Goal: Task Accomplishment & Management: Use online tool/utility

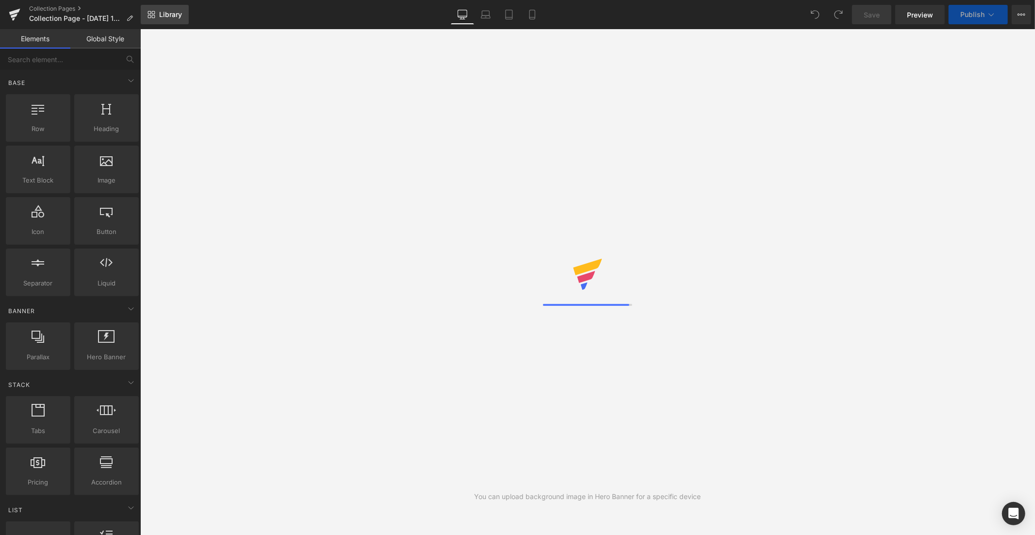
click at [170, 18] on span "Library" at bounding box center [170, 14] width 23 height 9
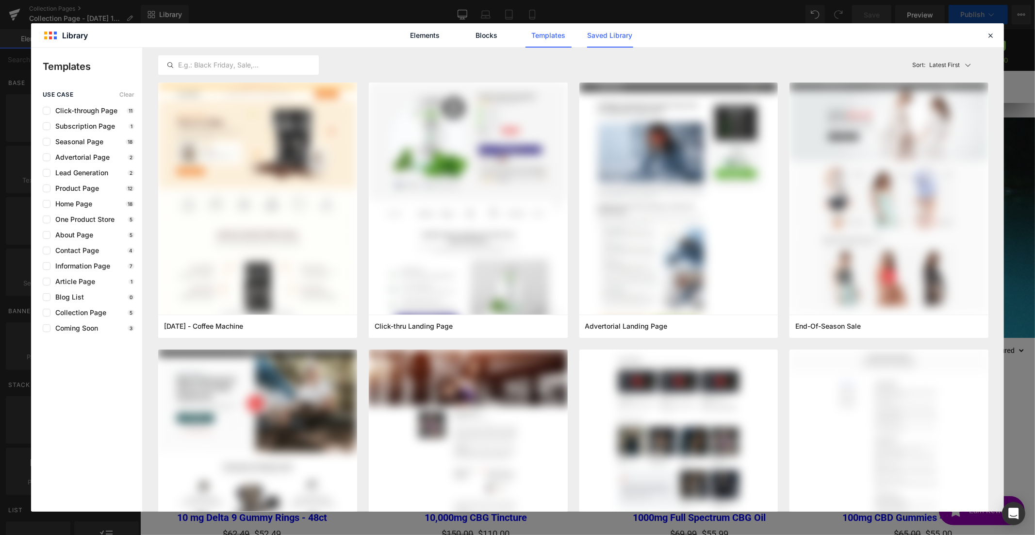
click at [608, 32] on link "Saved Library" at bounding box center [610, 35] width 46 height 24
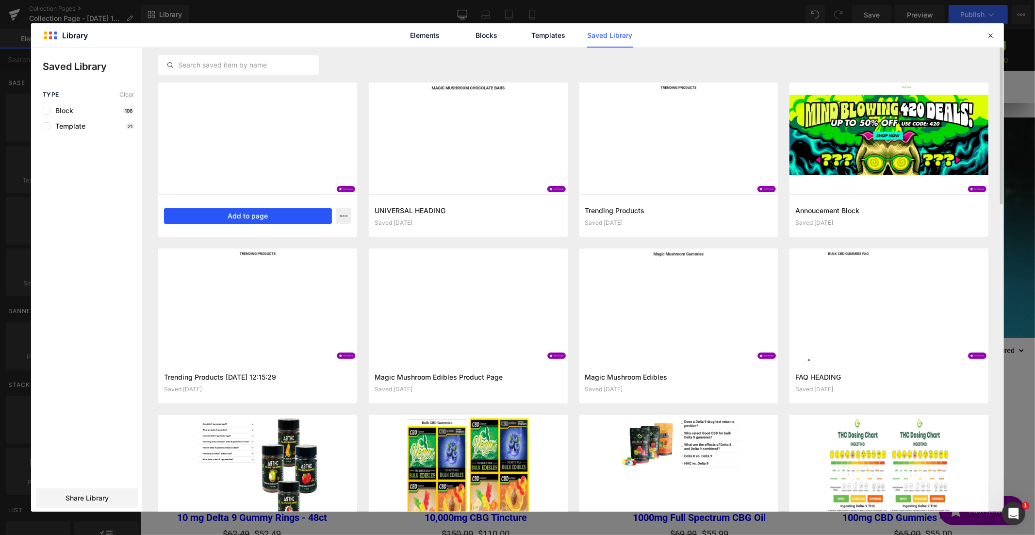
click at [259, 212] on button "Add to page" at bounding box center [248, 216] width 168 height 16
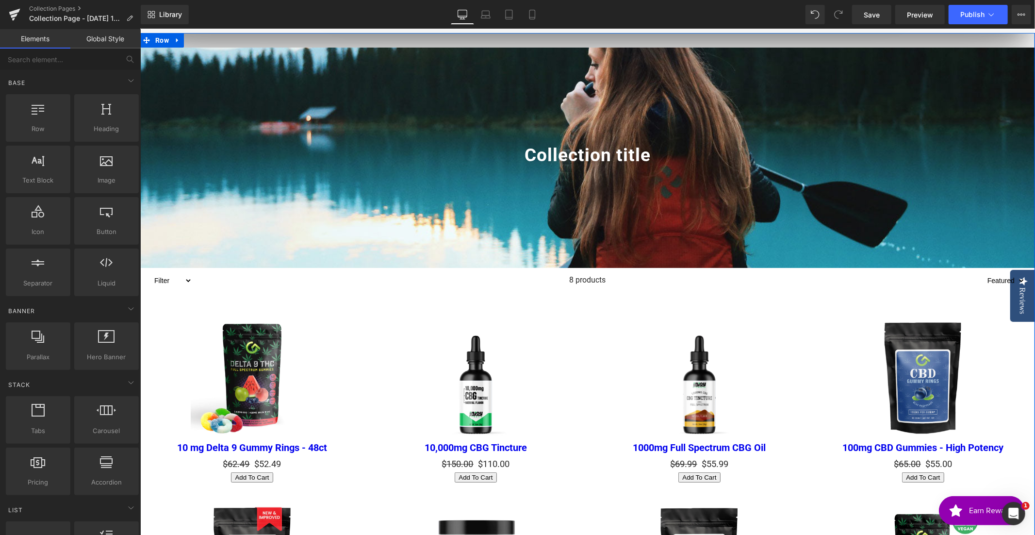
scroll to position [134, 0]
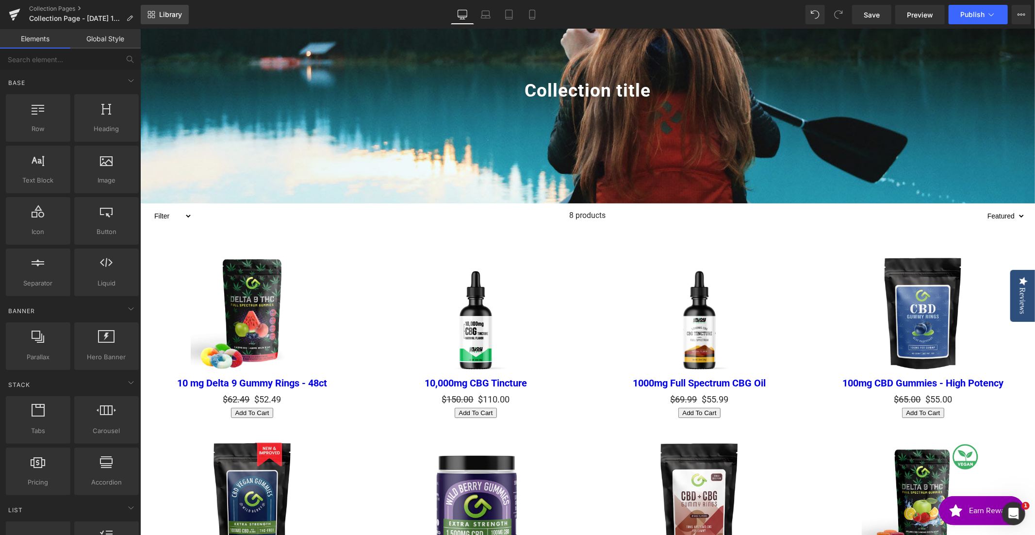
click at [158, 11] on link "Library" at bounding box center [165, 14] width 48 height 19
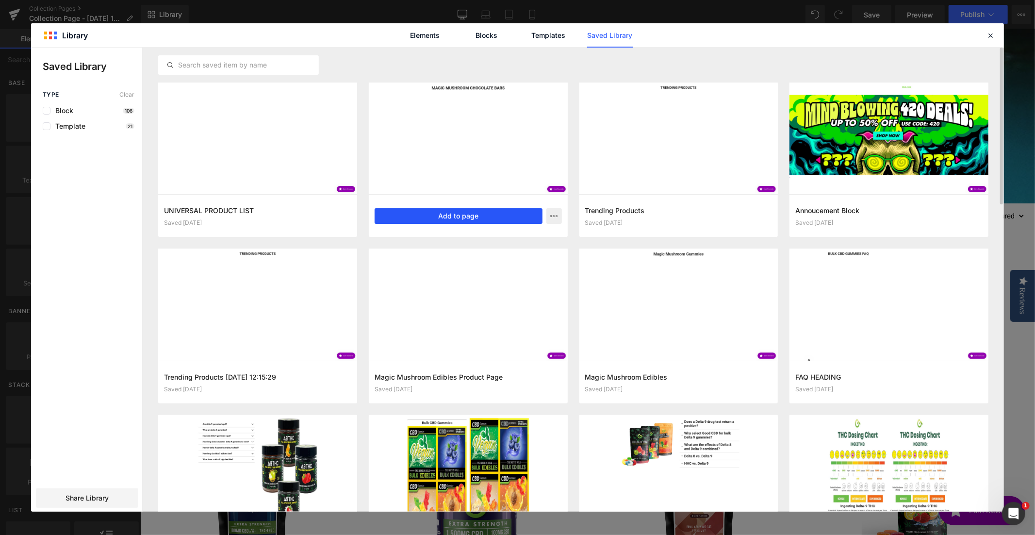
click at [475, 216] on button "Add to page" at bounding box center [458, 216] width 168 height 16
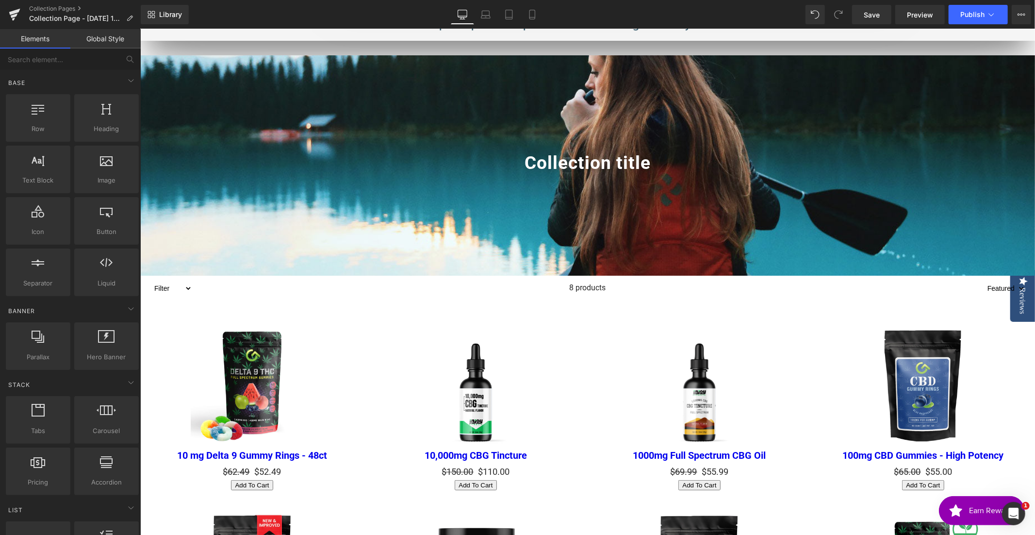
scroll to position [0, 0]
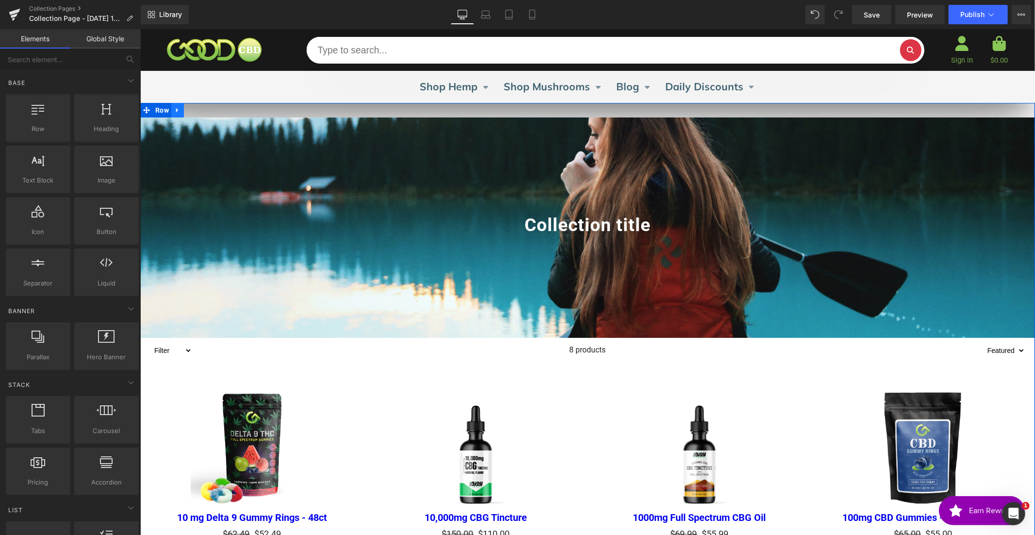
click at [176, 109] on icon at bounding box center [177, 109] width 7 height 7
click at [199, 108] on icon at bounding box center [202, 109] width 7 height 7
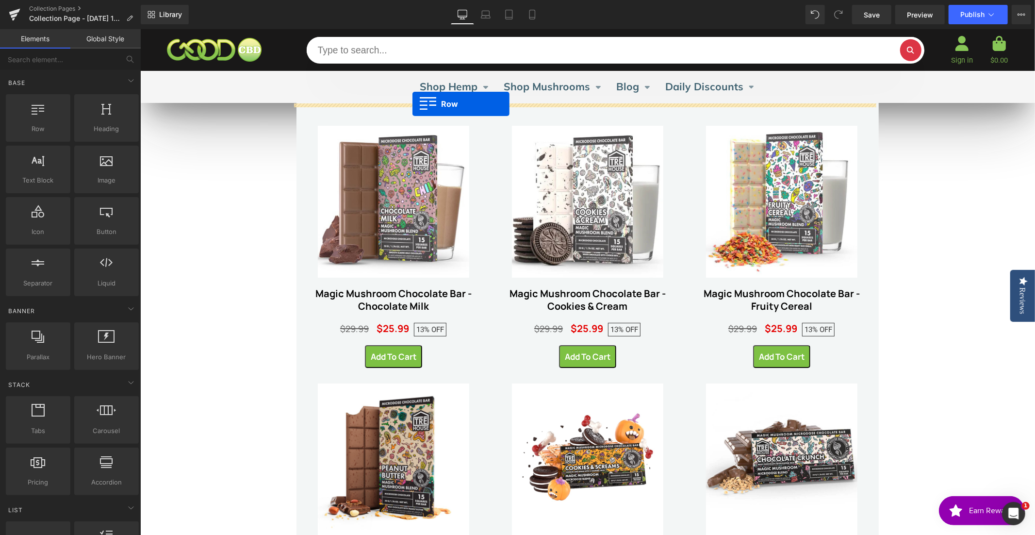
drag, startPoint x: 297, startPoint y: 204, endPoint x: 412, endPoint y: 103, distance: 152.6
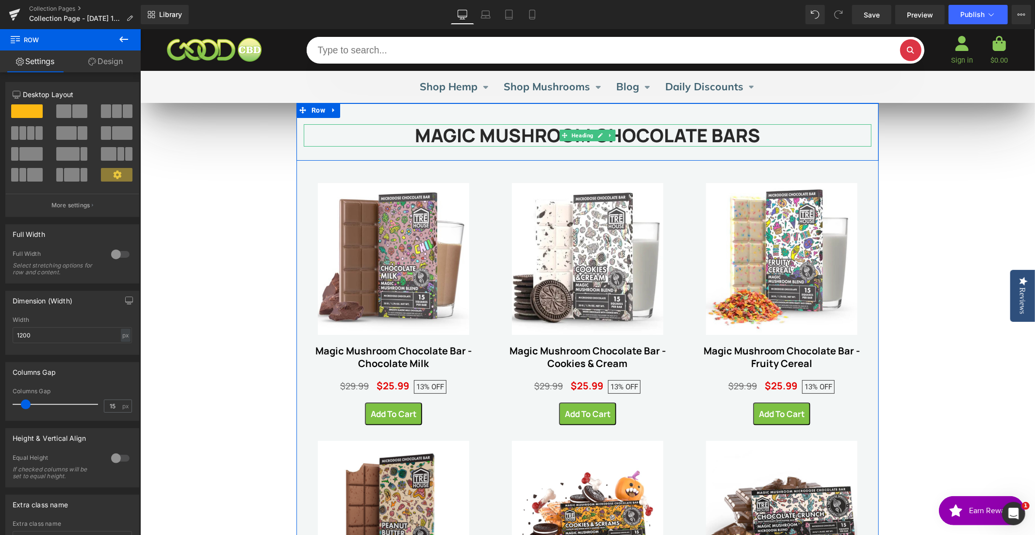
click at [748, 135] on h1 "MAGIC MUSHROOM CHOCOLATE BARS" at bounding box center [586, 135] width 567 height 22
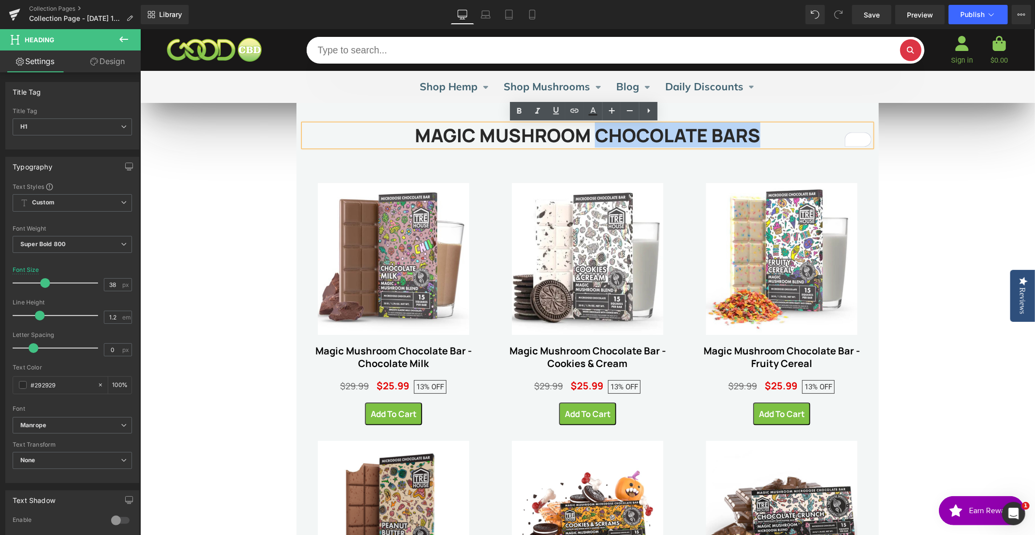
drag, startPoint x: 760, startPoint y: 137, endPoint x: 594, endPoint y: 140, distance: 165.9
click at [594, 140] on h1 "MAGIC MUSHROOM CHOCOLATE BARS" at bounding box center [586, 135] width 567 height 22
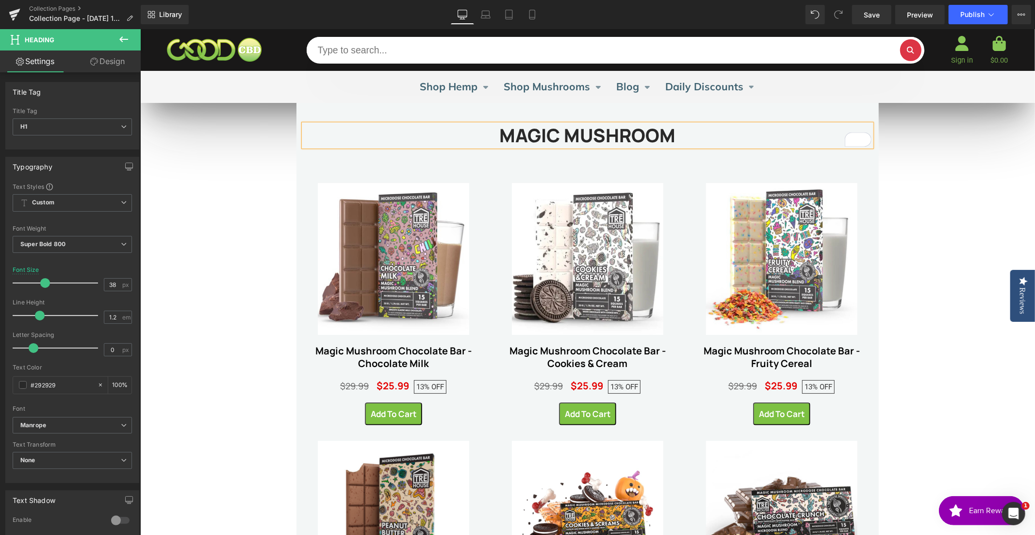
click at [490, 136] on h1 "MAGIC MUSHROOM" at bounding box center [586, 135] width 567 height 22
click at [728, 140] on h1 "MUSHIES MAGIC MUSHROOM" at bounding box center [586, 135] width 567 height 22
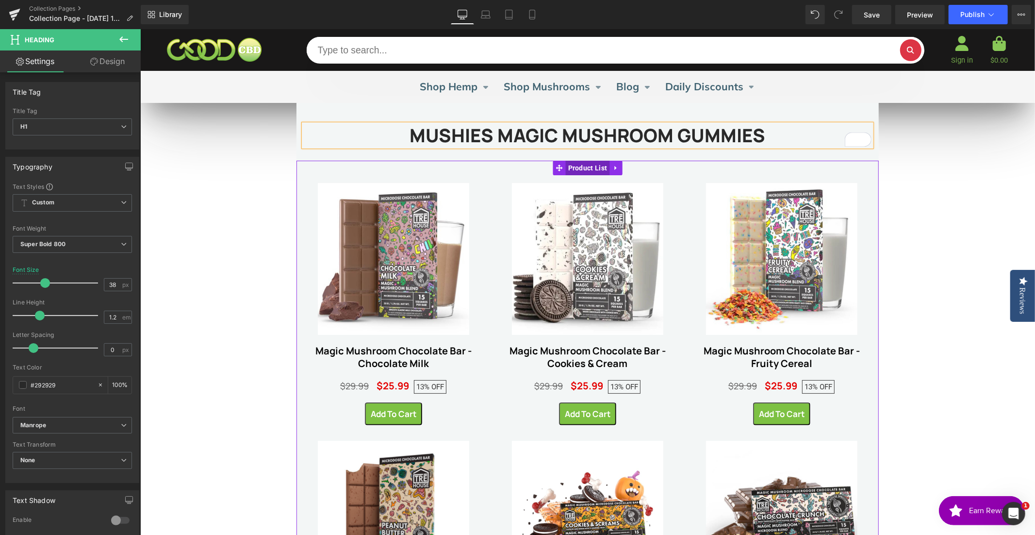
click at [583, 166] on span "Product List" at bounding box center [587, 167] width 44 height 15
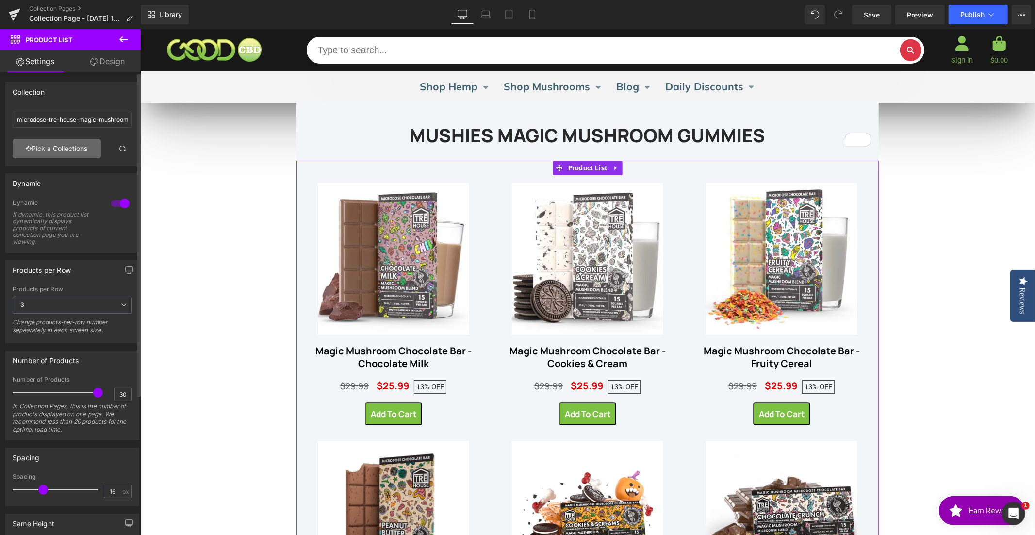
click at [60, 144] on link "Pick a Collections" at bounding box center [57, 148] width 88 height 19
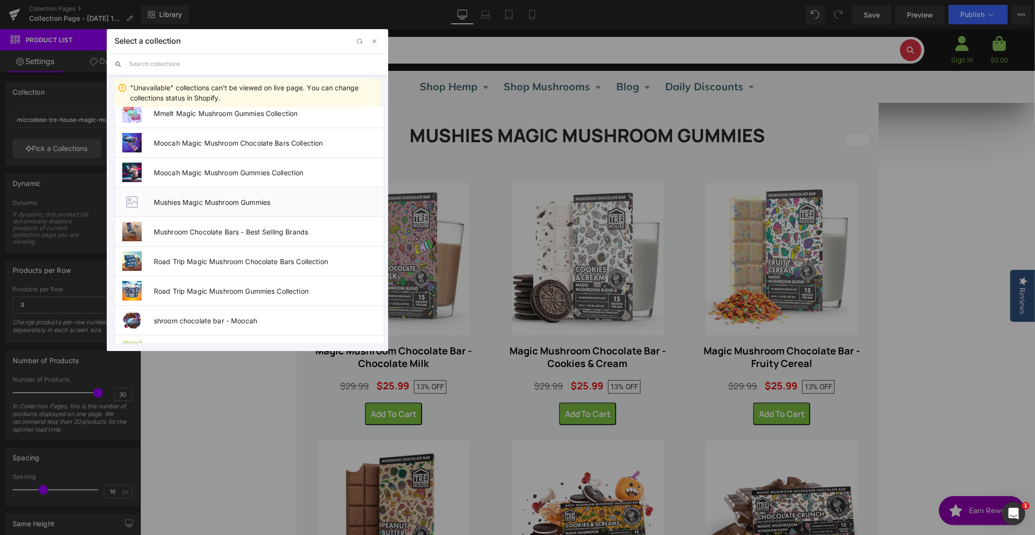
scroll to position [429, 0]
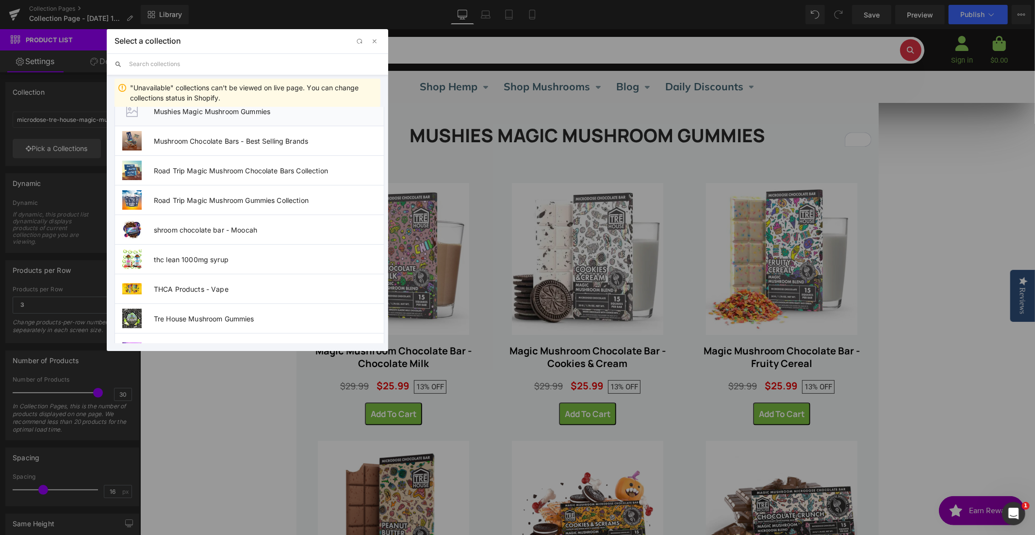
click at [213, 115] on span "Mushies Magic Mushroom Gummies" at bounding box center [269, 111] width 230 height 8
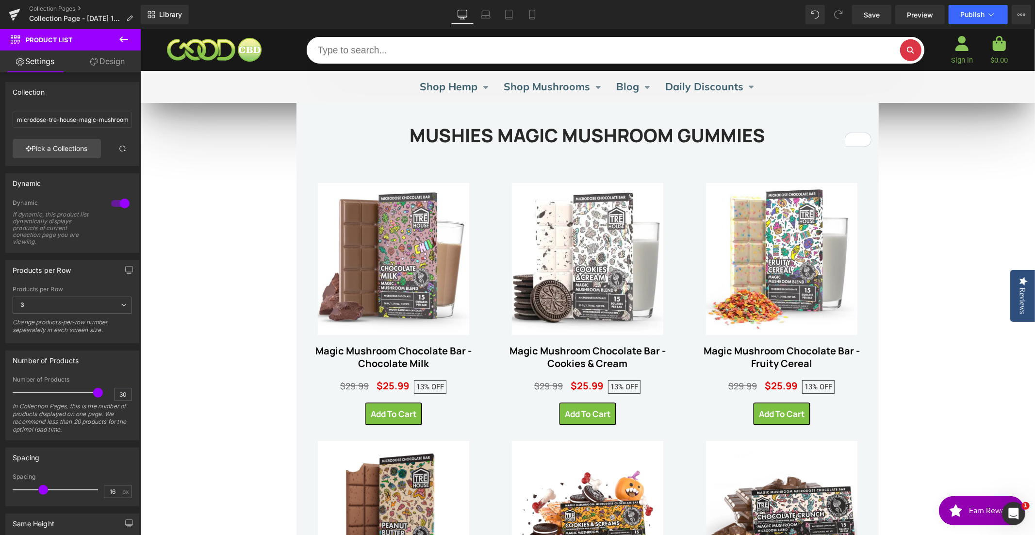
type input "Mushies Magic Mushroom Gummies"
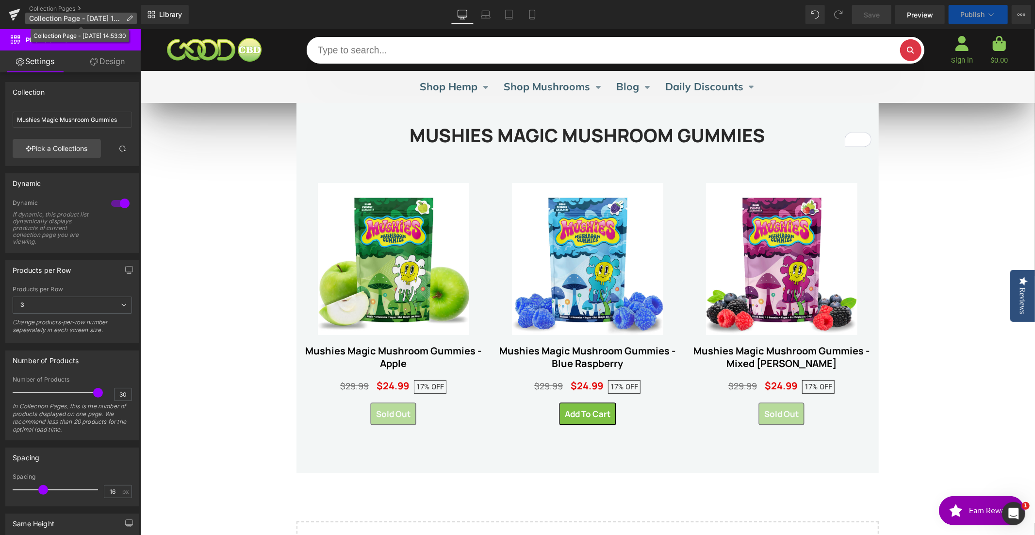
click at [130, 17] on icon at bounding box center [129, 18] width 7 height 7
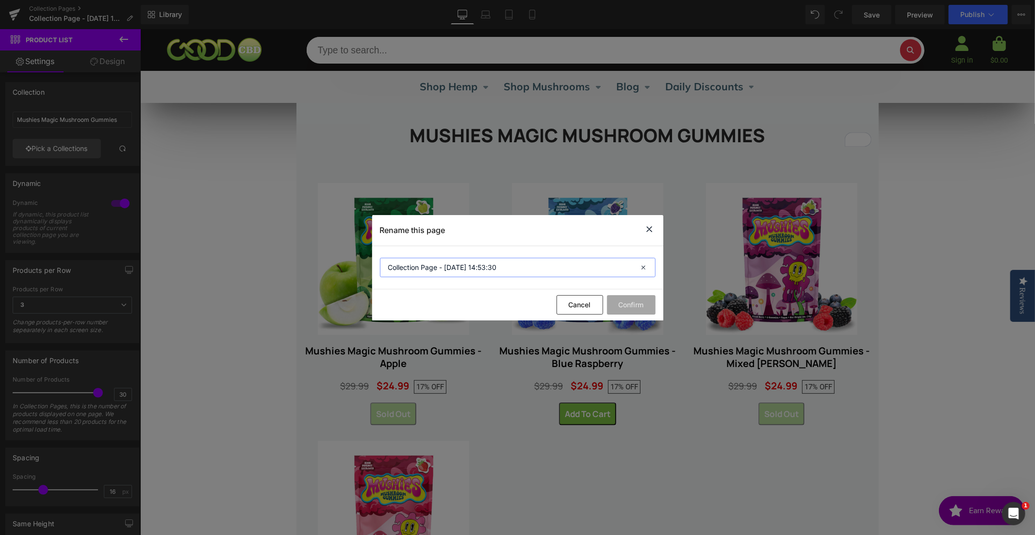
click at [476, 267] on input "Collection Page - [DATE] 14:53:30" at bounding box center [517, 267] width 275 height 19
type input "MUSHIES MAGIC MUSHROOM GUMMIES"
click at [640, 298] on button "Confirm" at bounding box center [631, 304] width 49 height 19
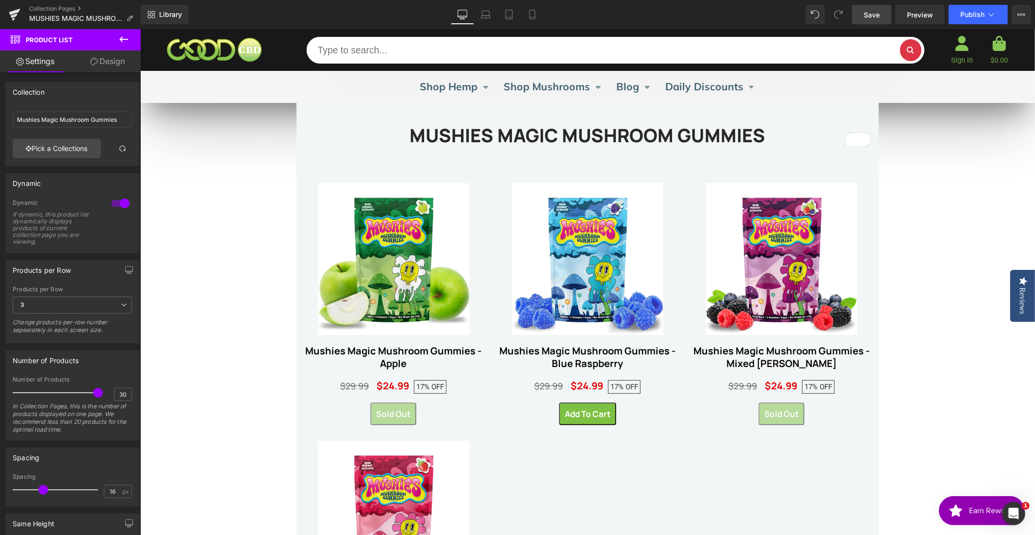
click at [872, 18] on span "Save" at bounding box center [871, 15] width 16 height 10
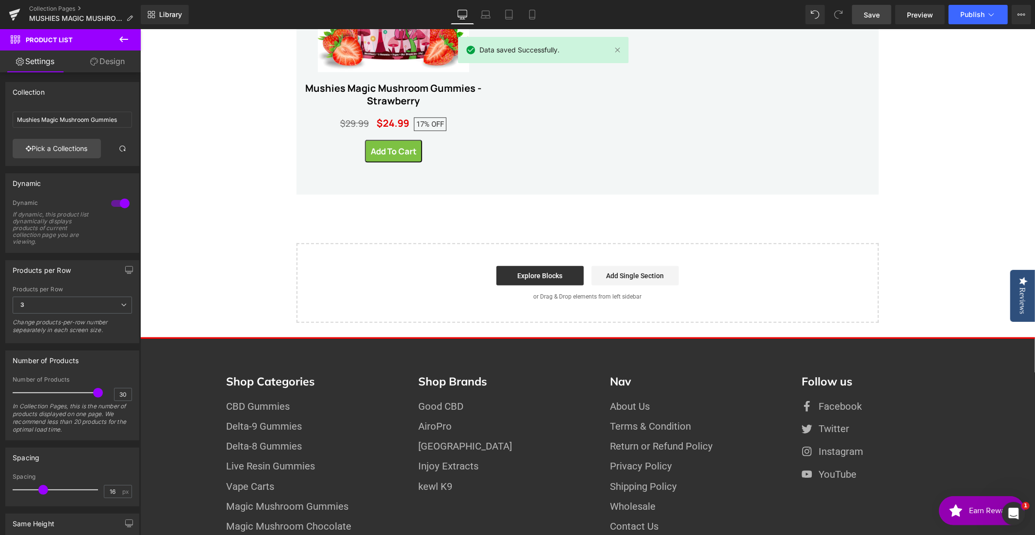
scroll to position [0, 0]
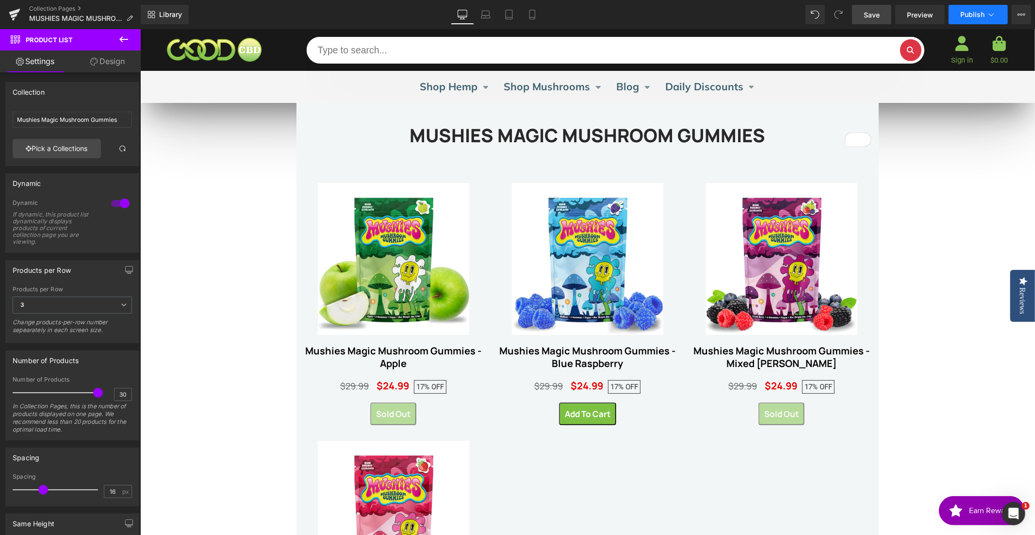
click at [977, 14] on span "Publish" at bounding box center [972, 15] width 24 height 8
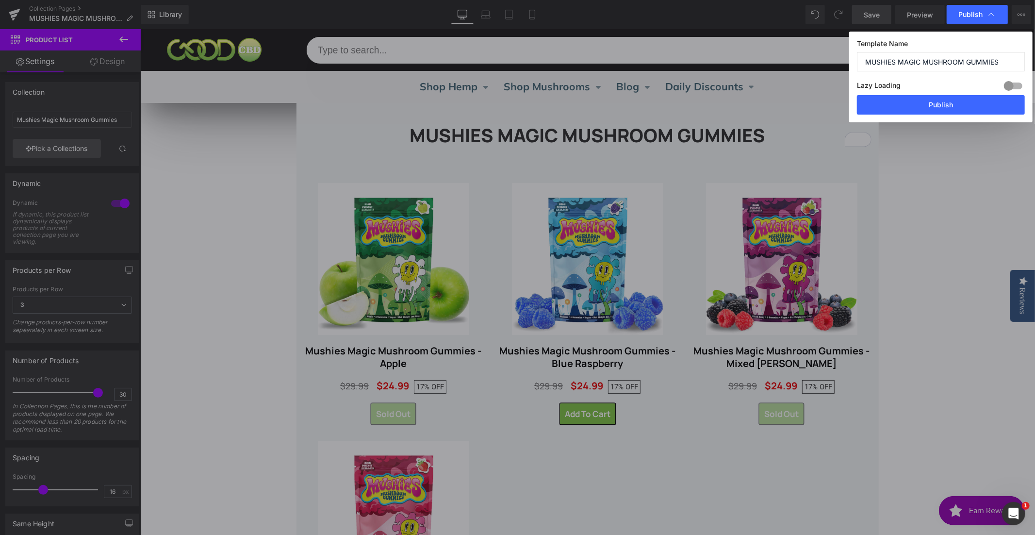
click at [1006, 83] on div at bounding box center [1012, 86] width 23 height 16
click at [934, 104] on button "Publish" at bounding box center [941, 104] width 168 height 19
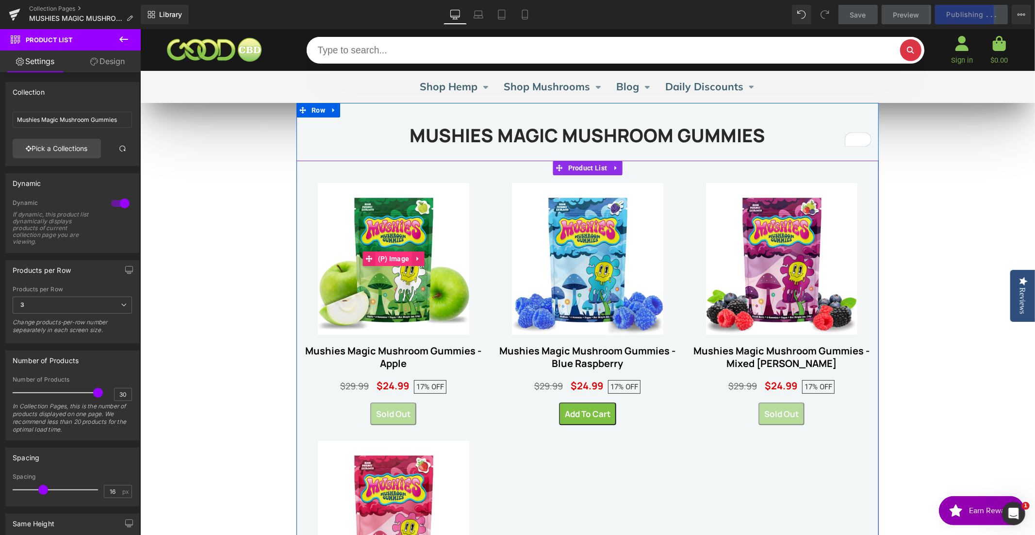
click at [392, 258] on span "(P) Image" at bounding box center [393, 258] width 36 height 15
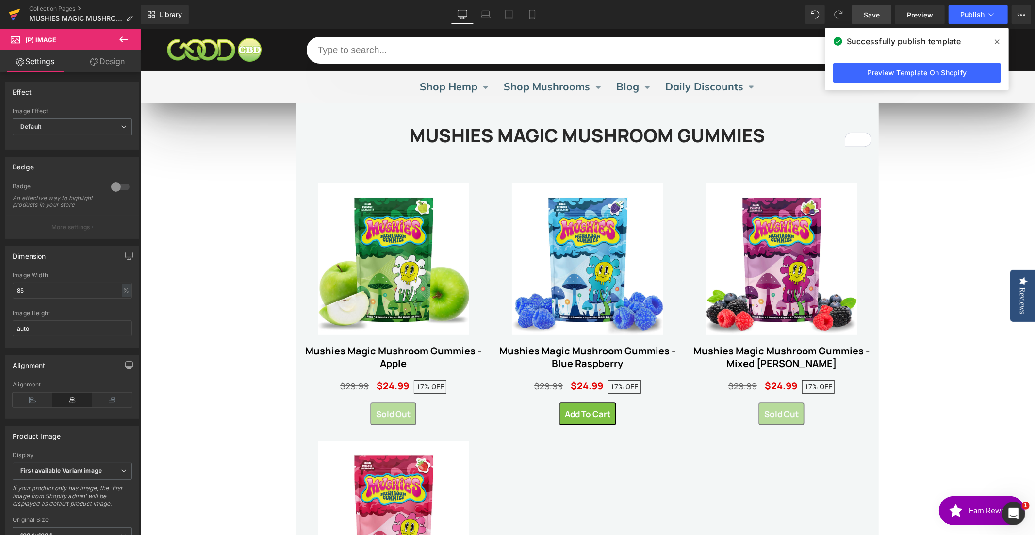
click at [18, 15] on icon at bounding box center [15, 14] width 12 height 24
